Goal: Information Seeking & Learning: Learn about a topic

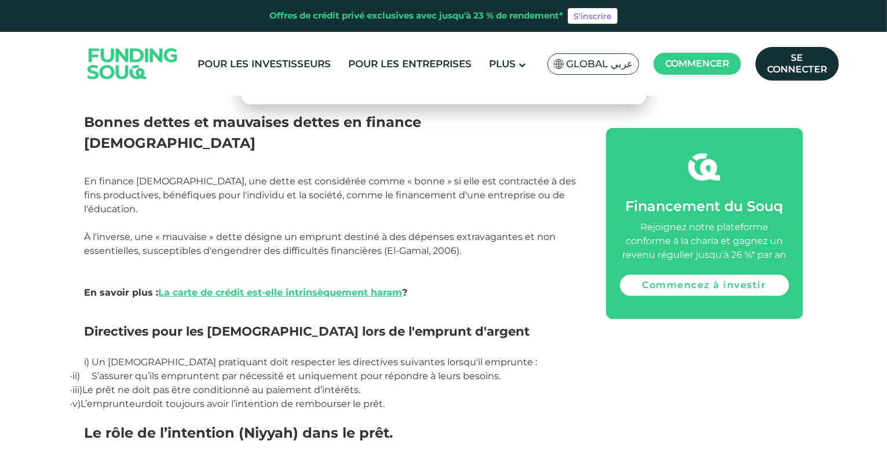
scroll to position [1950, 0]
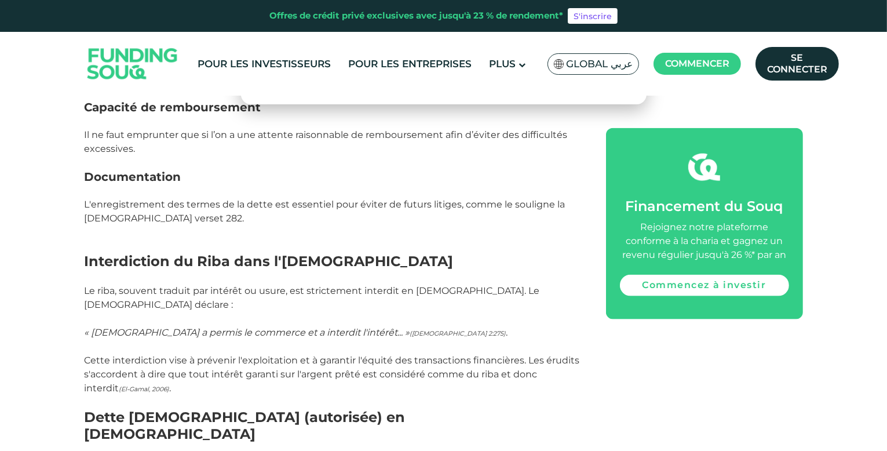
scroll to position [1369, 0]
click at [337, 340] on p at bounding box center [332, 347] width 495 height 14
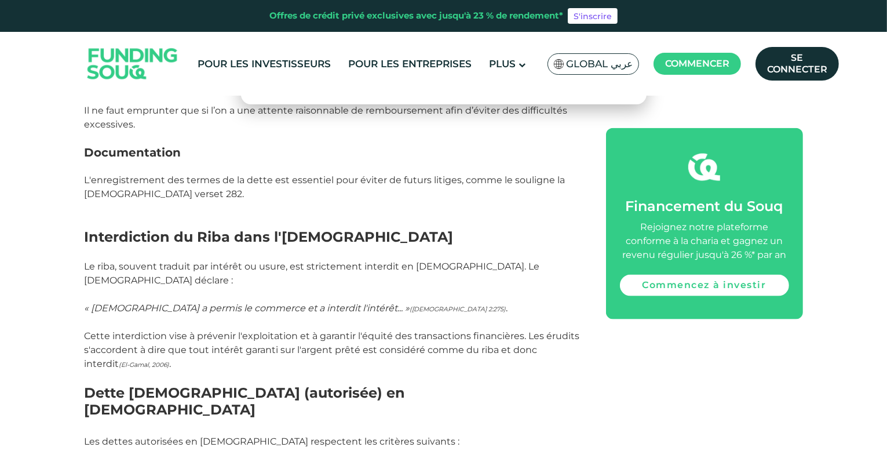
scroll to position [1398, 0]
